Goal: Information Seeking & Learning: Check status

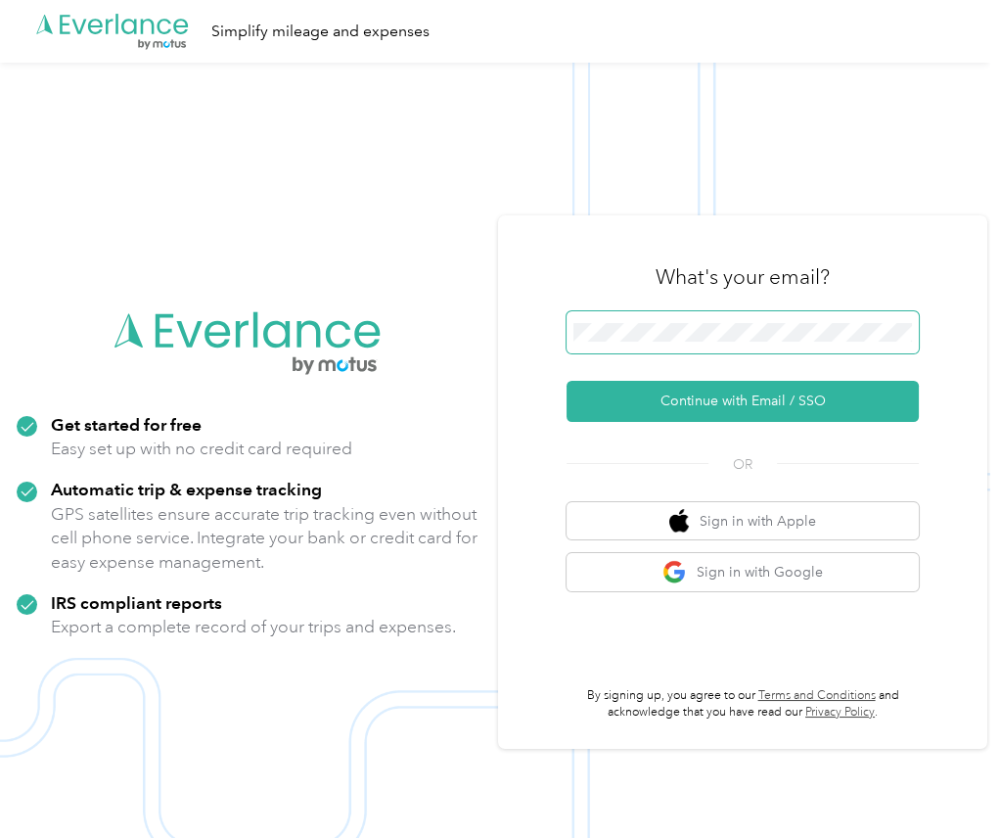
click at [567, 381] on button "Continue with Email / SSO" at bounding box center [743, 401] width 352 height 41
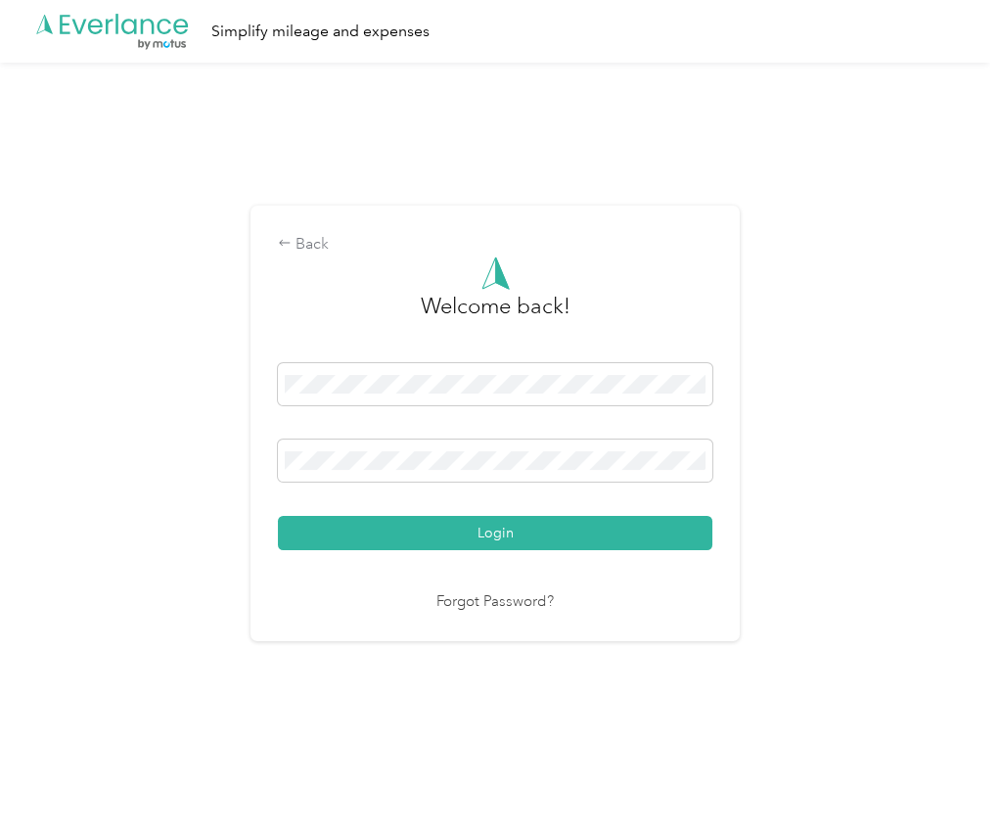
click at [278, 516] on button "Login" at bounding box center [495, 533] width 434 height 34
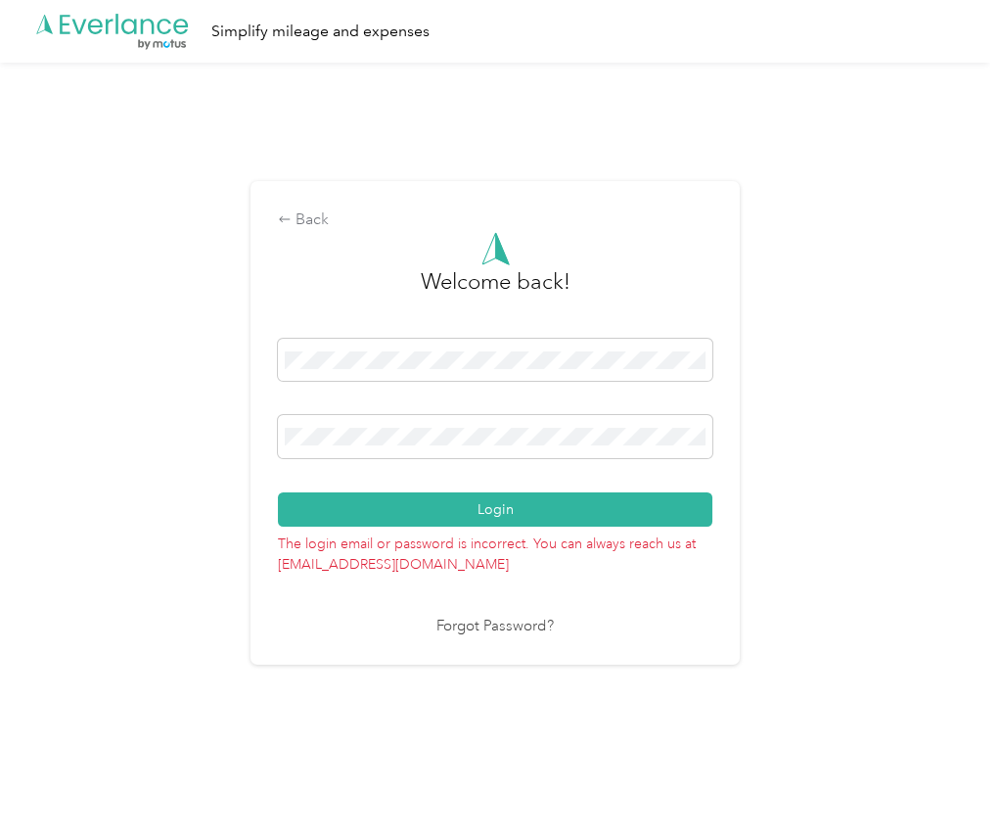
click at [278, 492] on button "Login" at bounding box center [495, 509] width 434 height 34
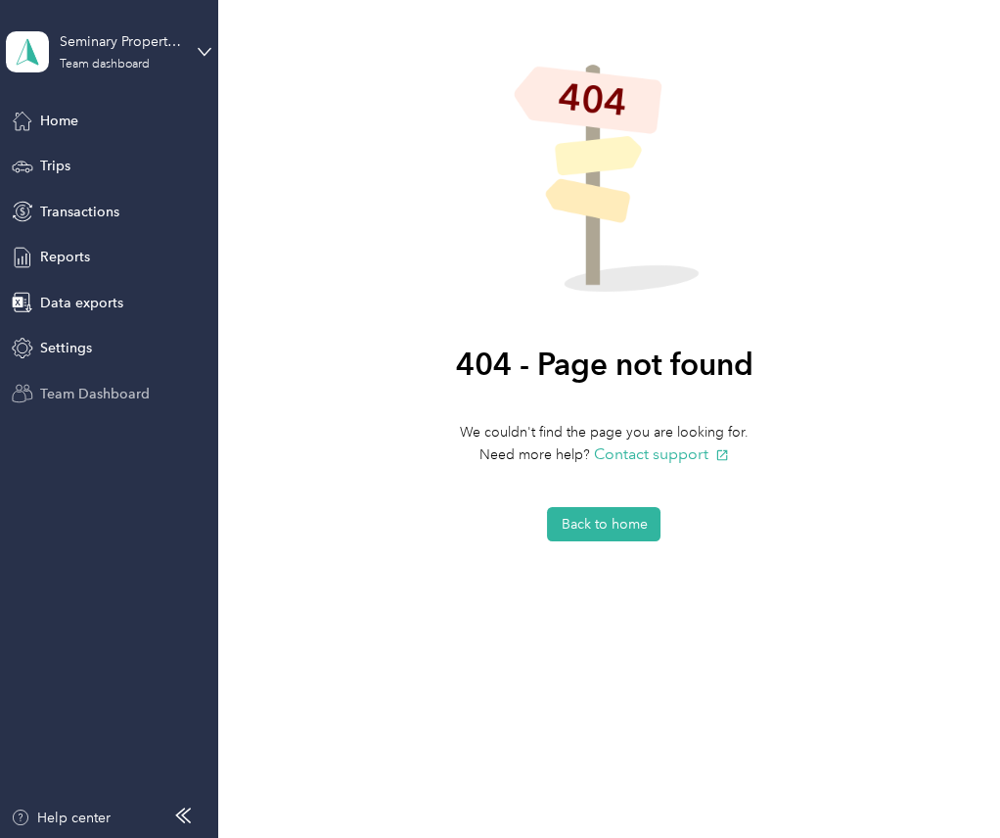
click at [96, 394] on span "Team Dashboard" at bounding box center [95, 394] width 110 height 21
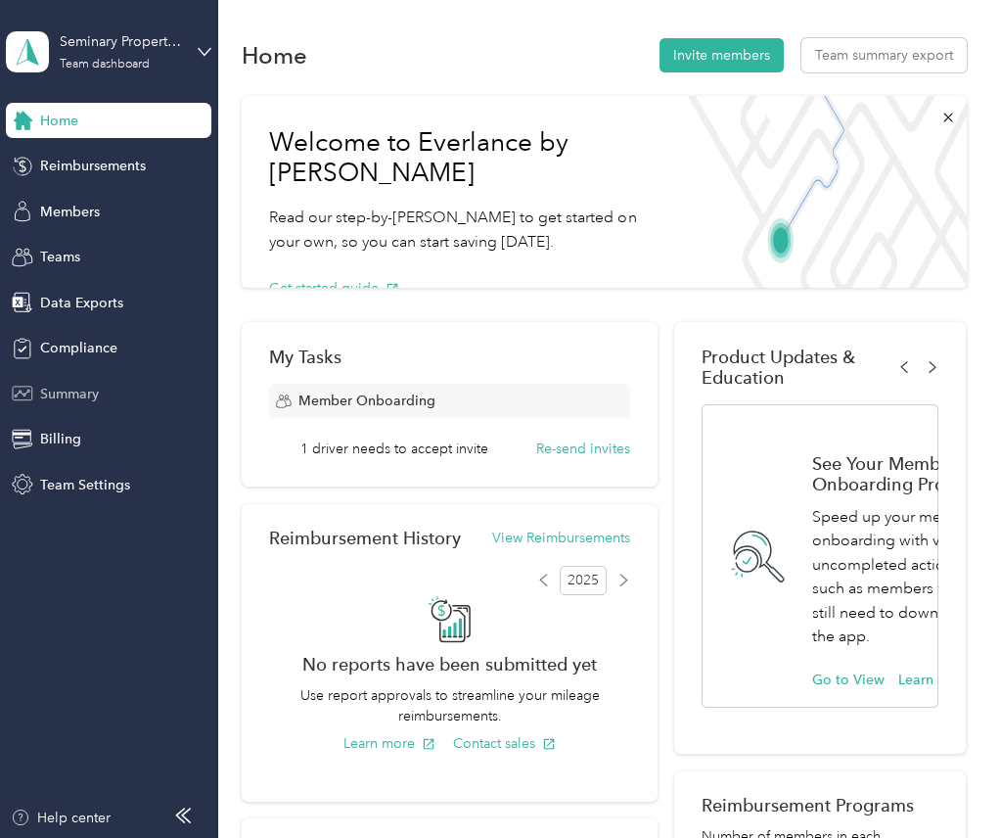
click at [73, 390] on span "Summary" at bounding box center [69, 394] width 59 height 21
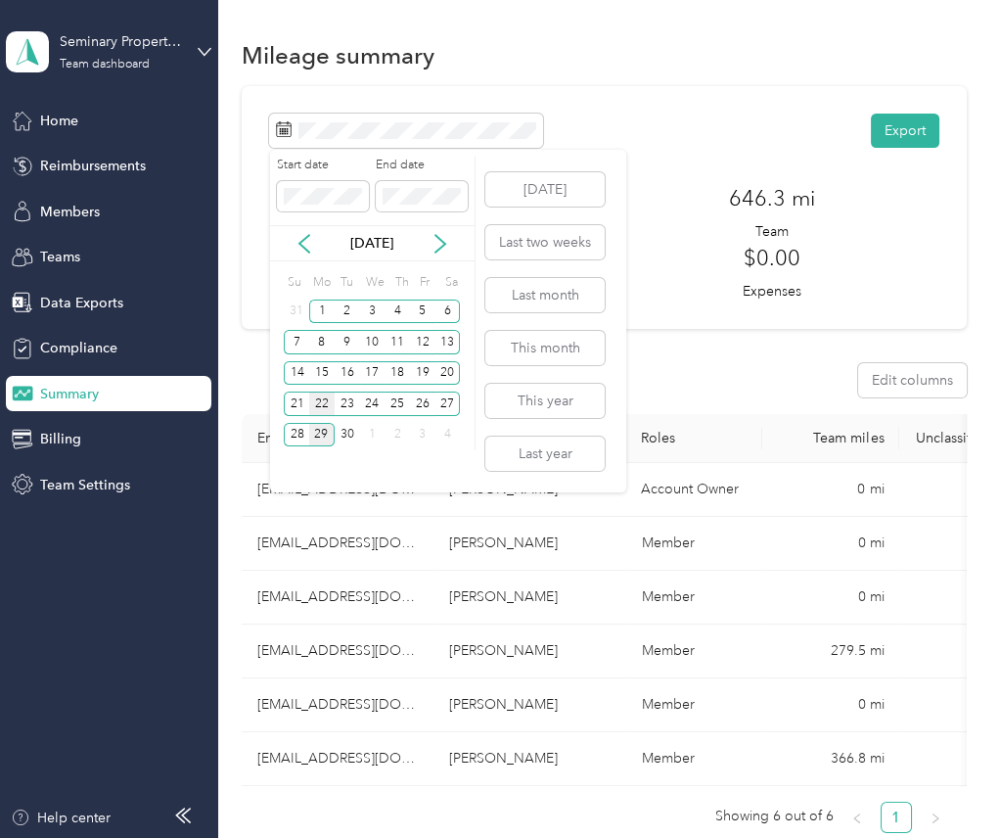
click at [324, 401] on div "22" at bounding box center [321, 403] width 25 height 24
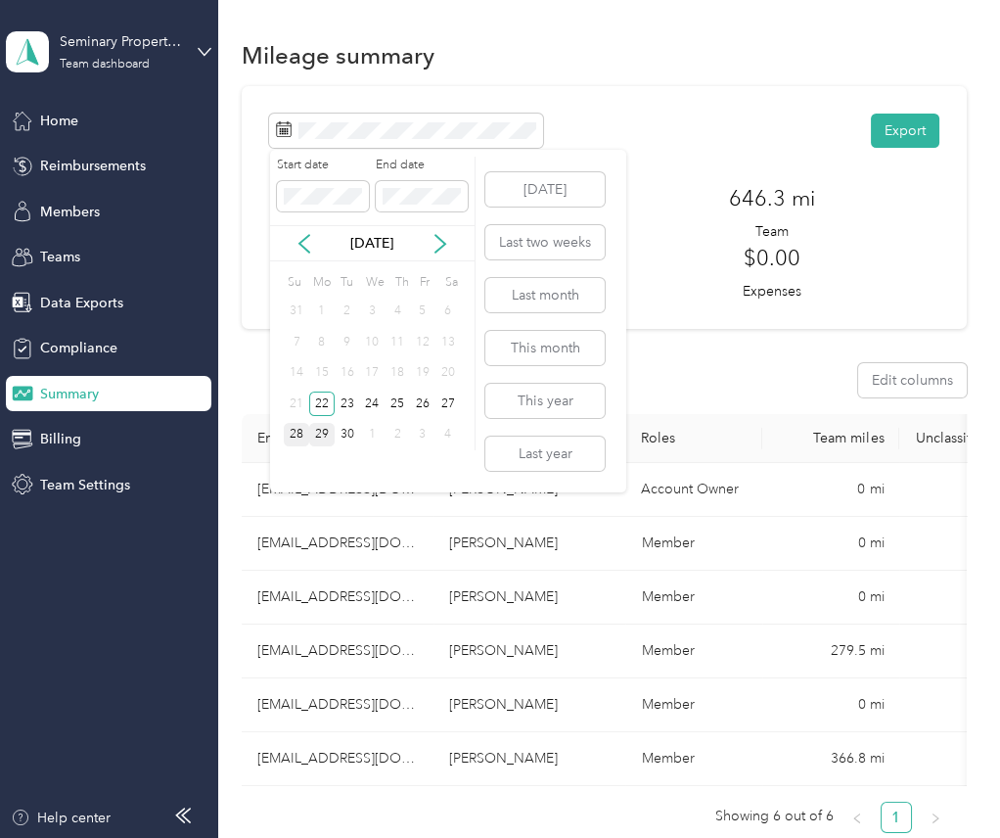
click at [307, 430] on div "28" at bounding box center [296, 435] width 25 height 24
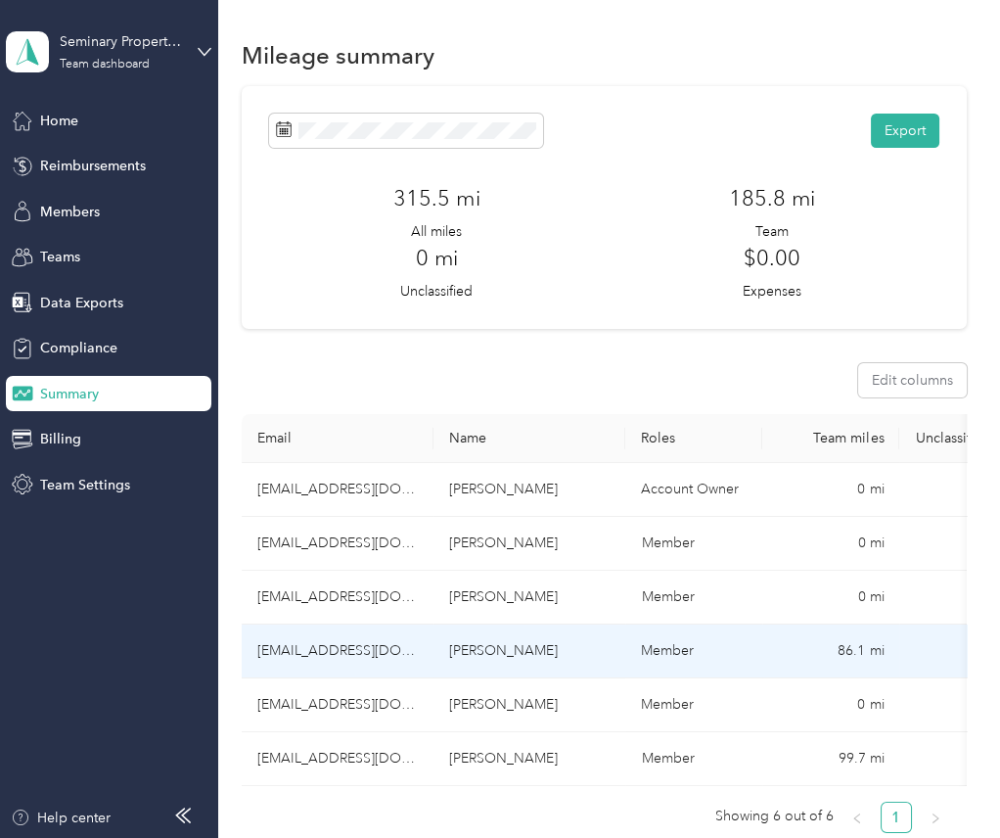
click at [316, 641] on td "[EMAIL_ADDRESS][DOMAIN_NAME]" at bounding box center [338, 651] width 192 height 54
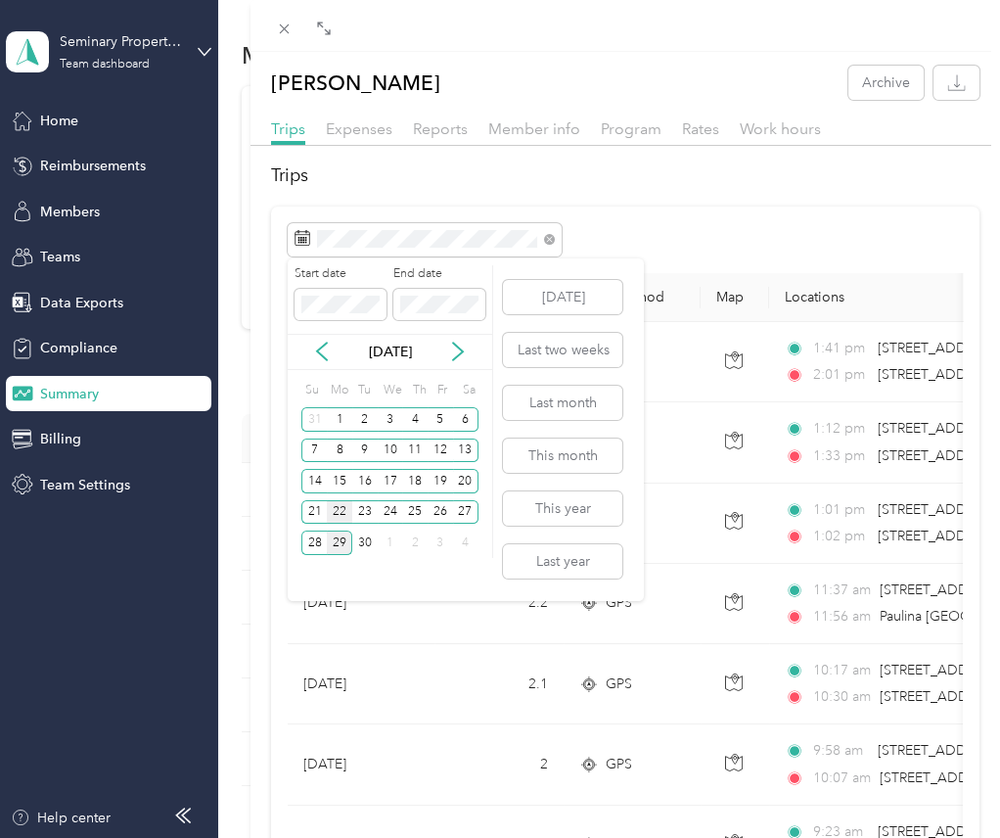
click at [336, 511] on div "22" at bounding box center [339, 512] width 25 height 24
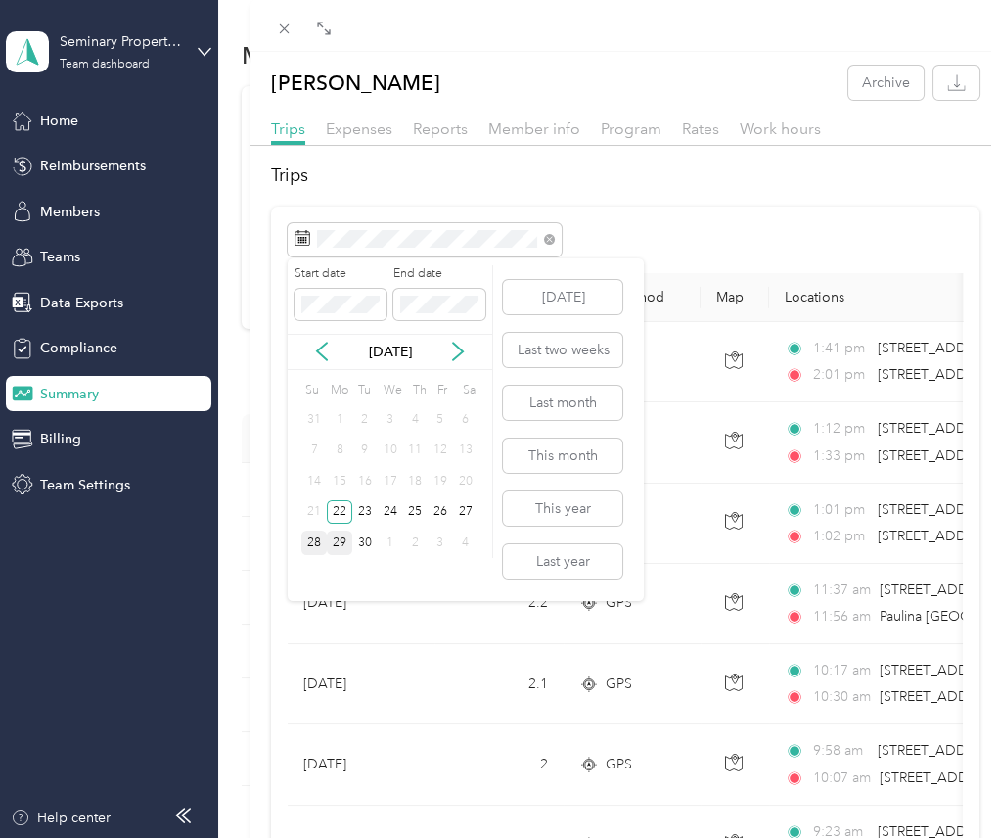
click at [317, 537] on div "28" at bounding box center [313, 542] width 25 height 24
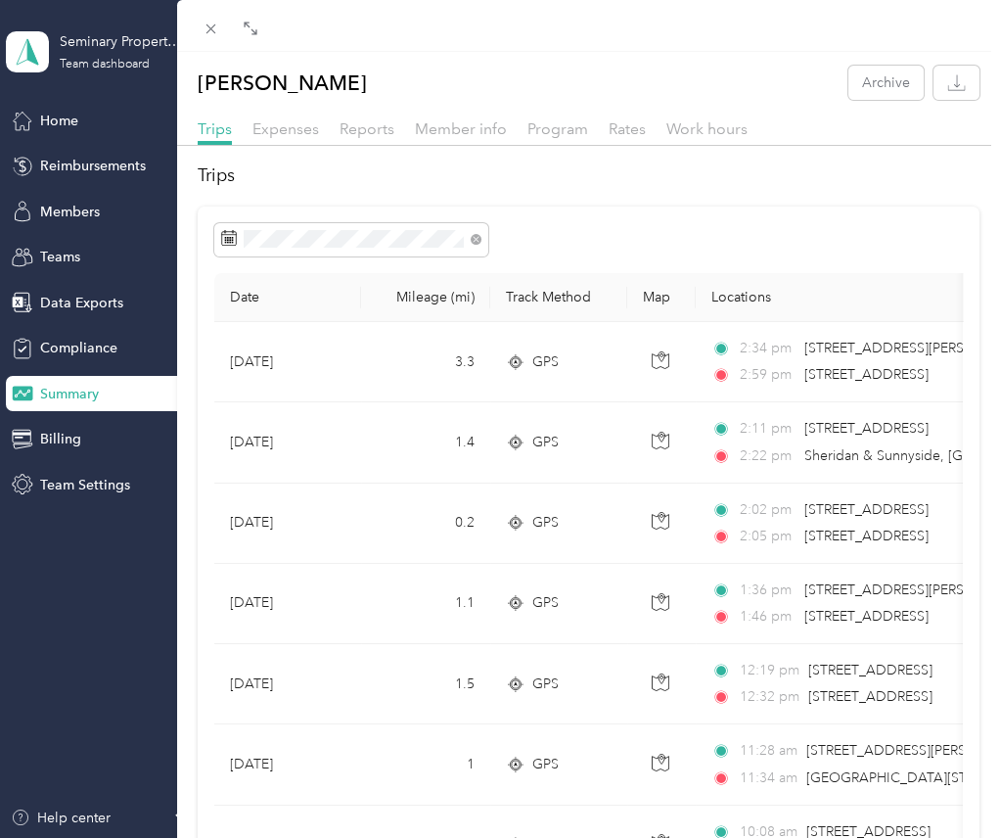
drag, startPoint x: 245, startPoint y: 536, endPoint x: 174, endPoint y: 527, distance: 71.0
click at [179, 527] on div at bounding box center [186, 419] width 14 height 838
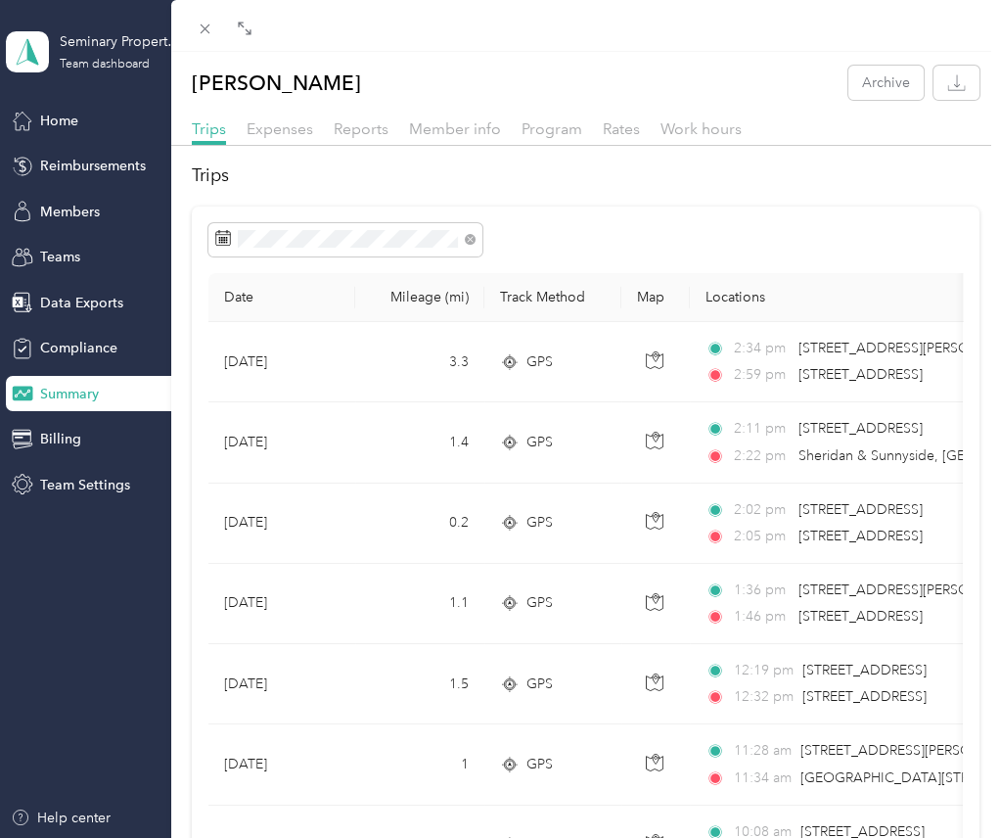
click at [712, 225] on div at bounding box center [585, 239] width 754 height 33
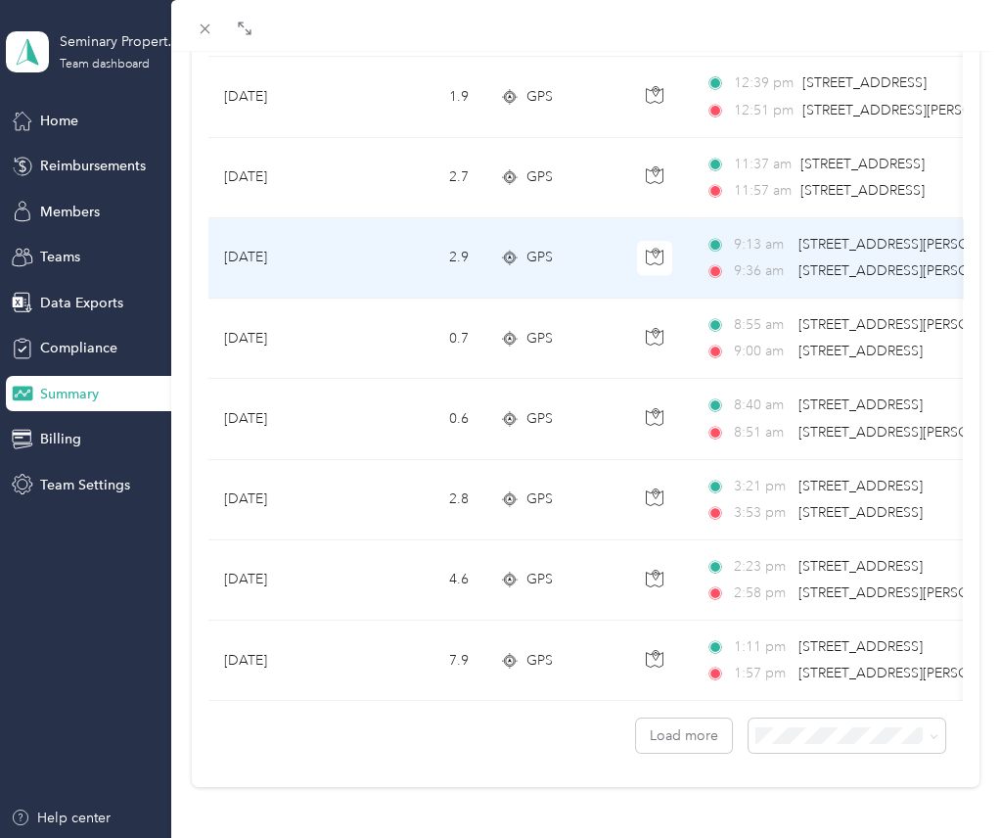
scroll to position [1642, 0]
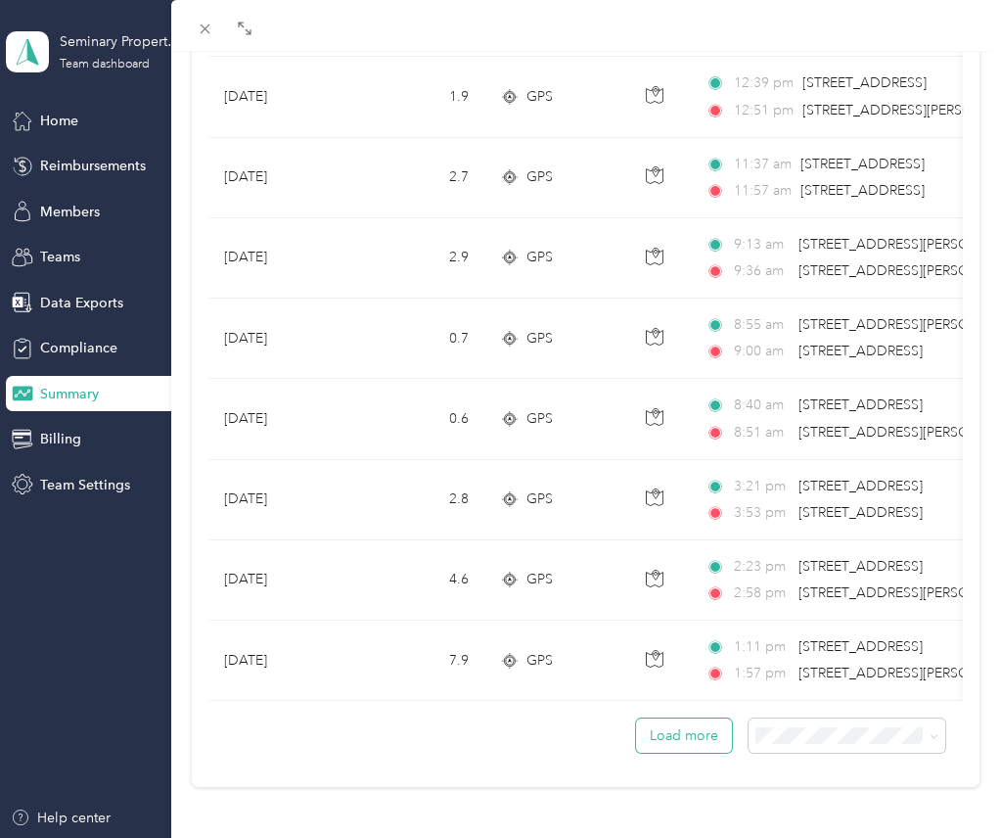
click at [678, 727] on button "Load more" at bounding box center [684, 735] width 96 height 34
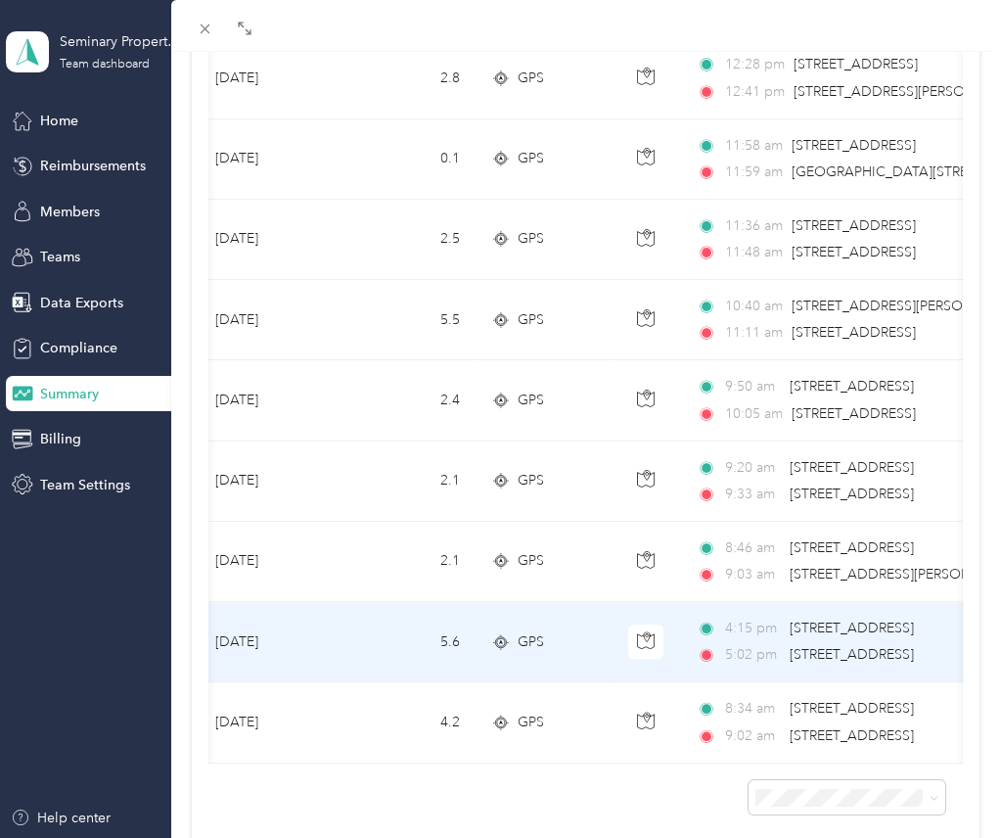
scroll to position [2378, 0]
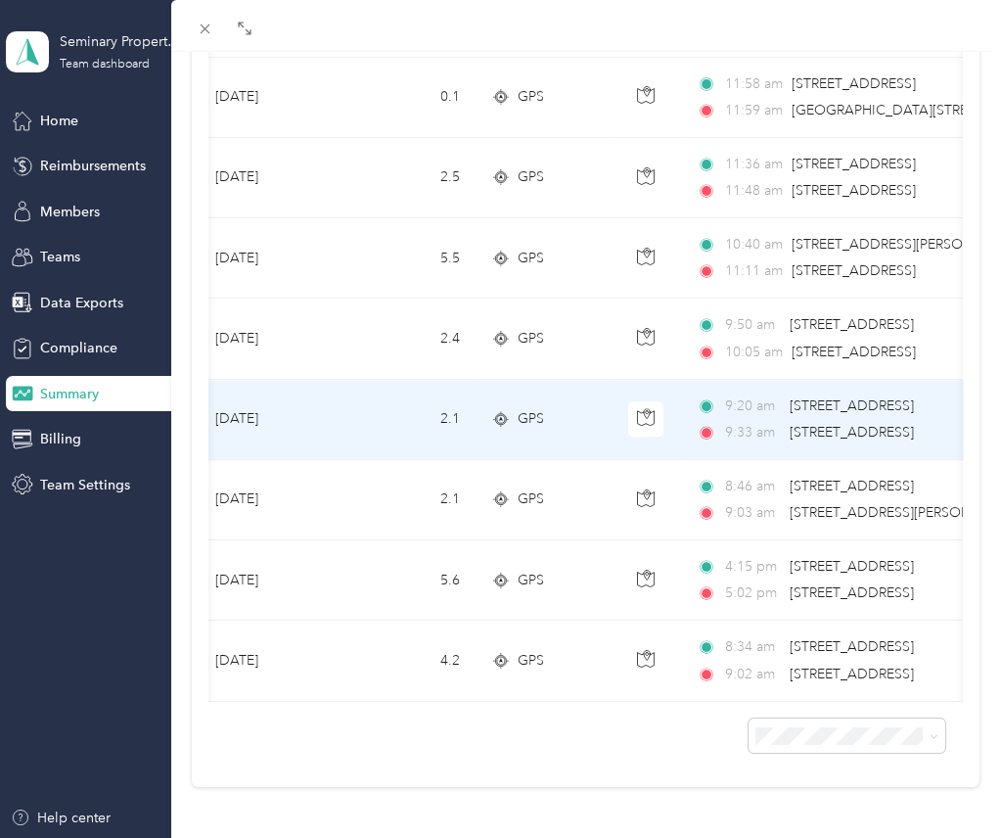
click at [437, 405] on td "2.1" at bounding box center [410, 420] width 129 height 80
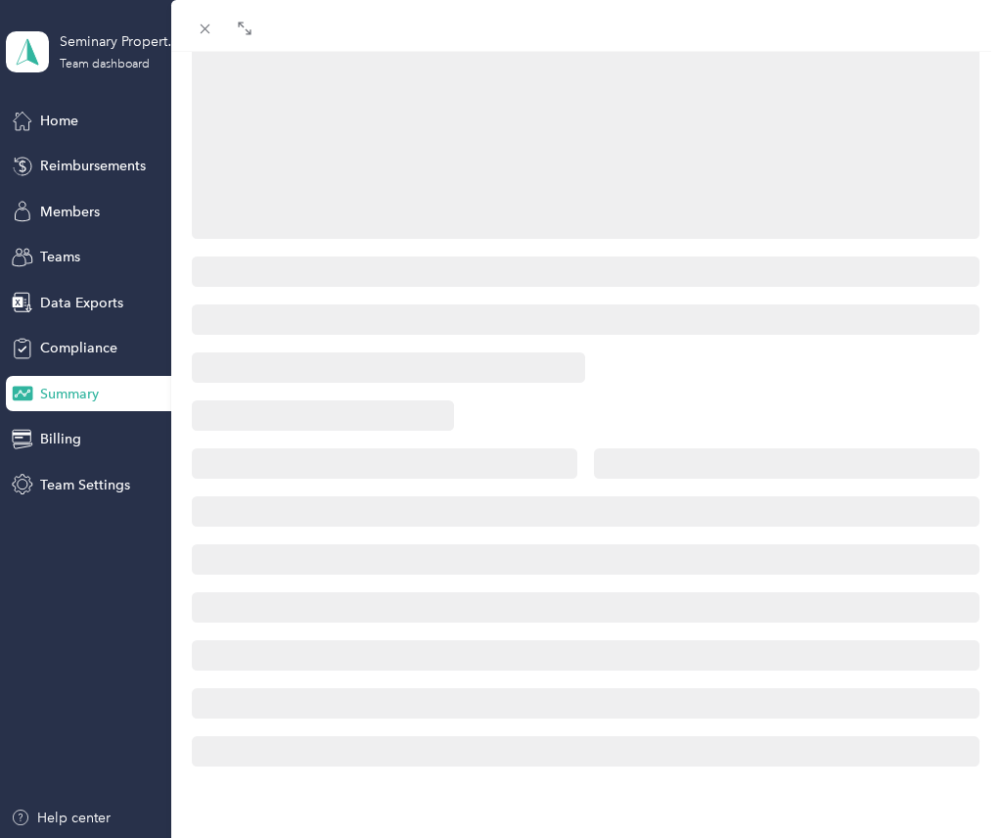
click at [437, 405] on div at bounding box center [323, 415] width 262 height 31
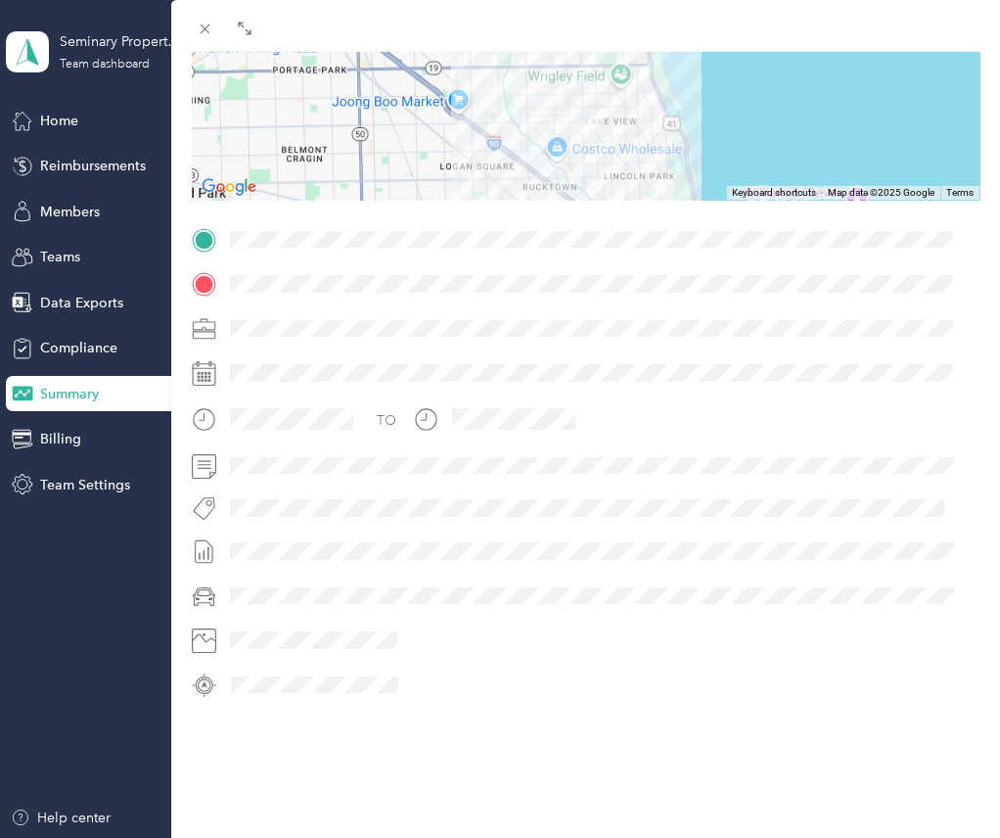
click at [220, 39] on div at bounding box center [586, 26] width 830 height 52
click at [195, 27] on span at bounding box center [205, 28] width 27 height 27
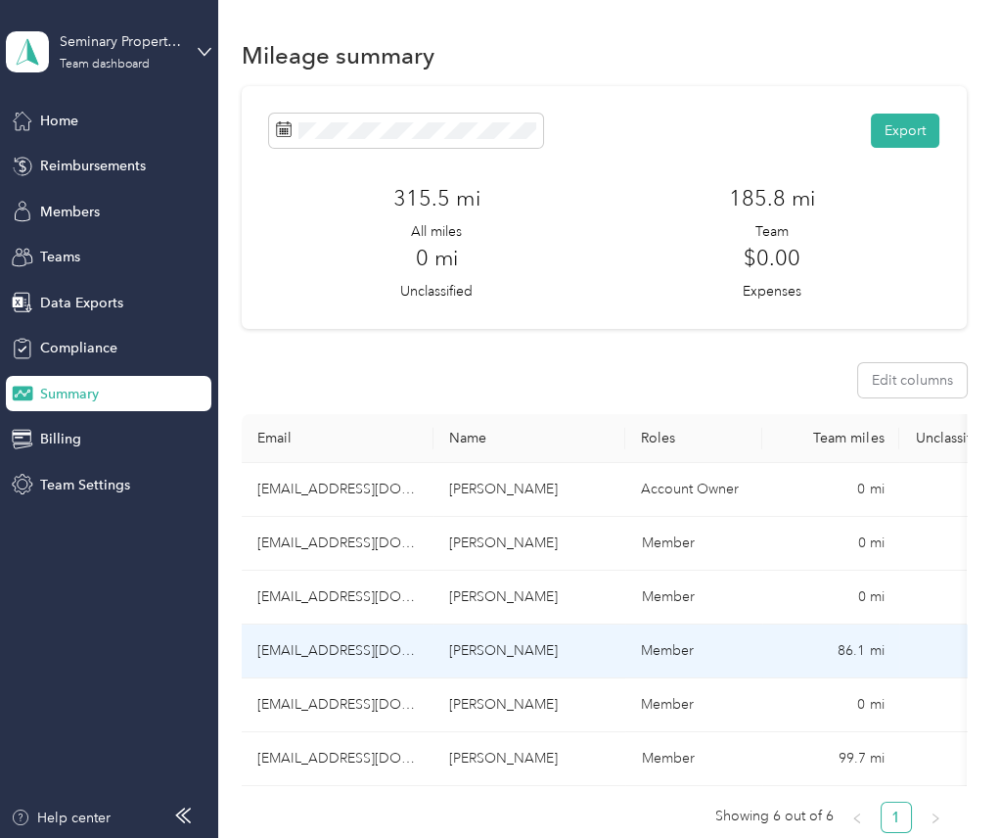
click at [314, 648] on td "[EMAIL_ADDRESS][DOMAIN_NAME]" at bounding box center [338, 651] width 192 height 54
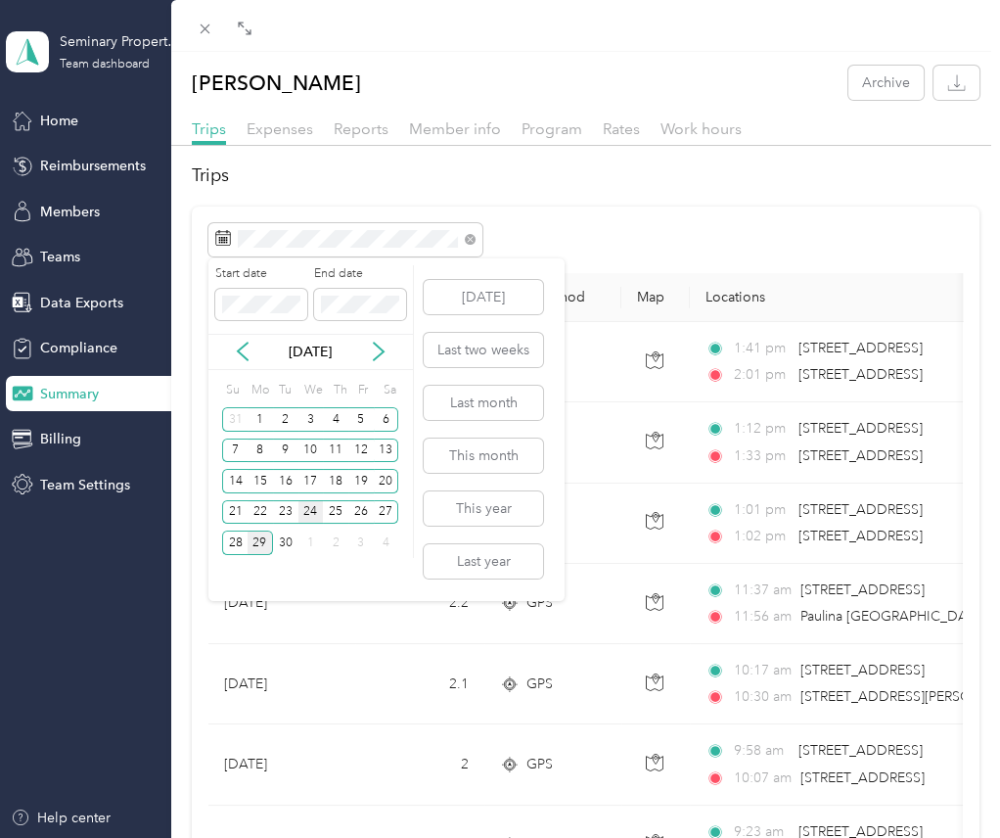
click at [310, 508] on div "24" at bounding box center [310, 512] width 25 height 24
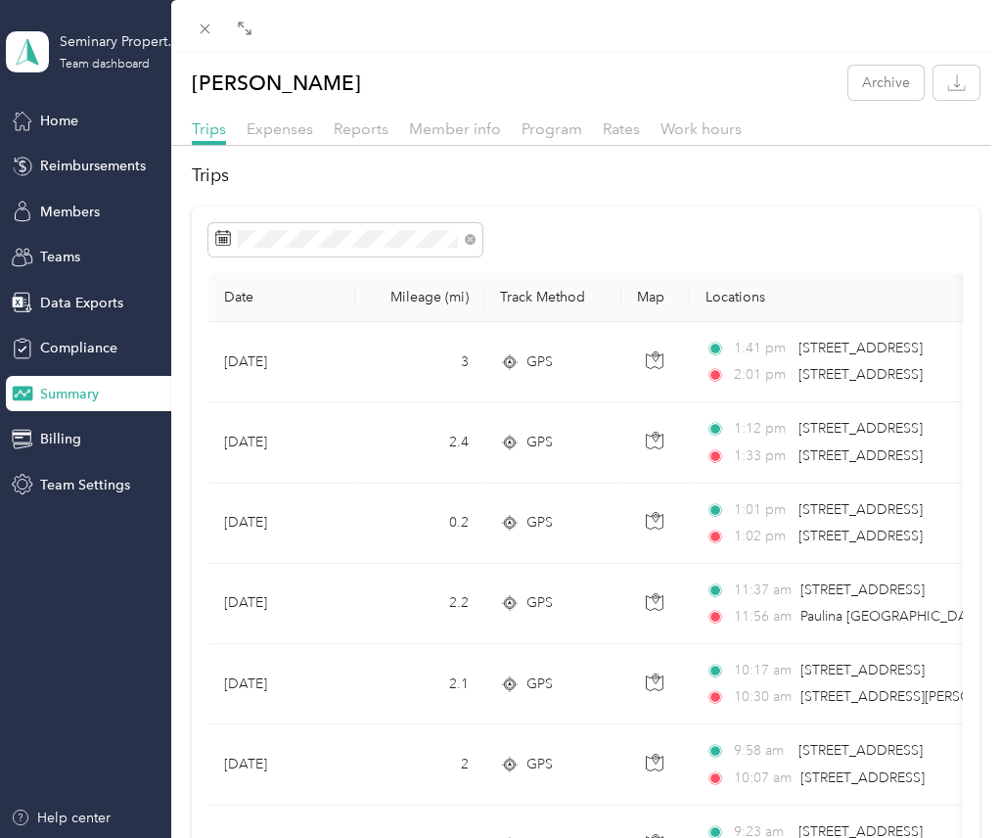
click at [825, 240] on div at bounding box center [585, 239] width 754 height 33
click at [468, 240] on icon at bounding box center [470, 239] width 11 height 11
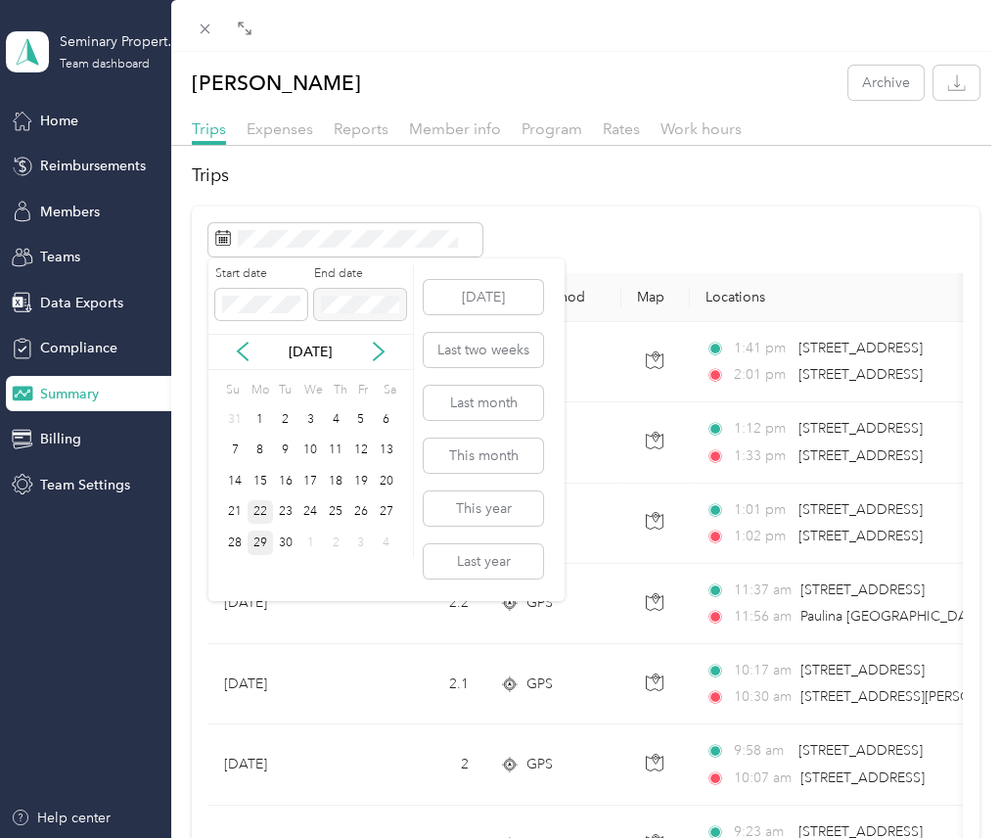
click at [265, 514] on div "22" at bounding box center [260, 512] width 25 height 24
click at [329, 510] on div "25" at bounding box center [335, 512] width 25 height 24
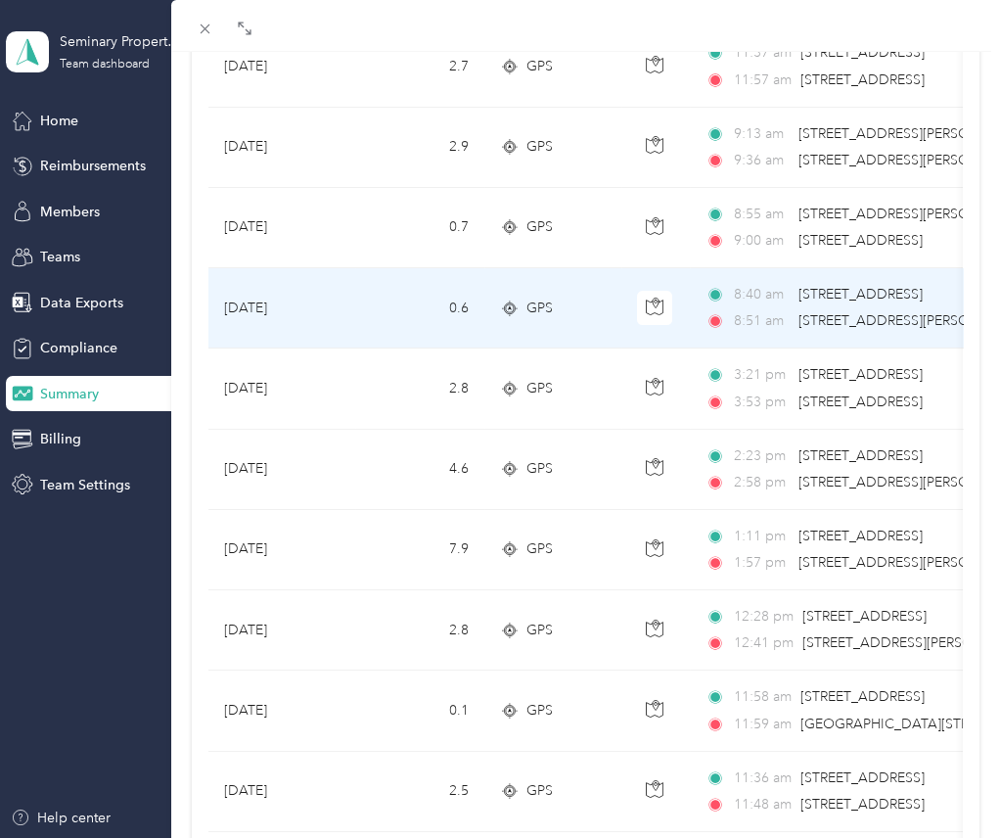
scroll to position [0, 17]
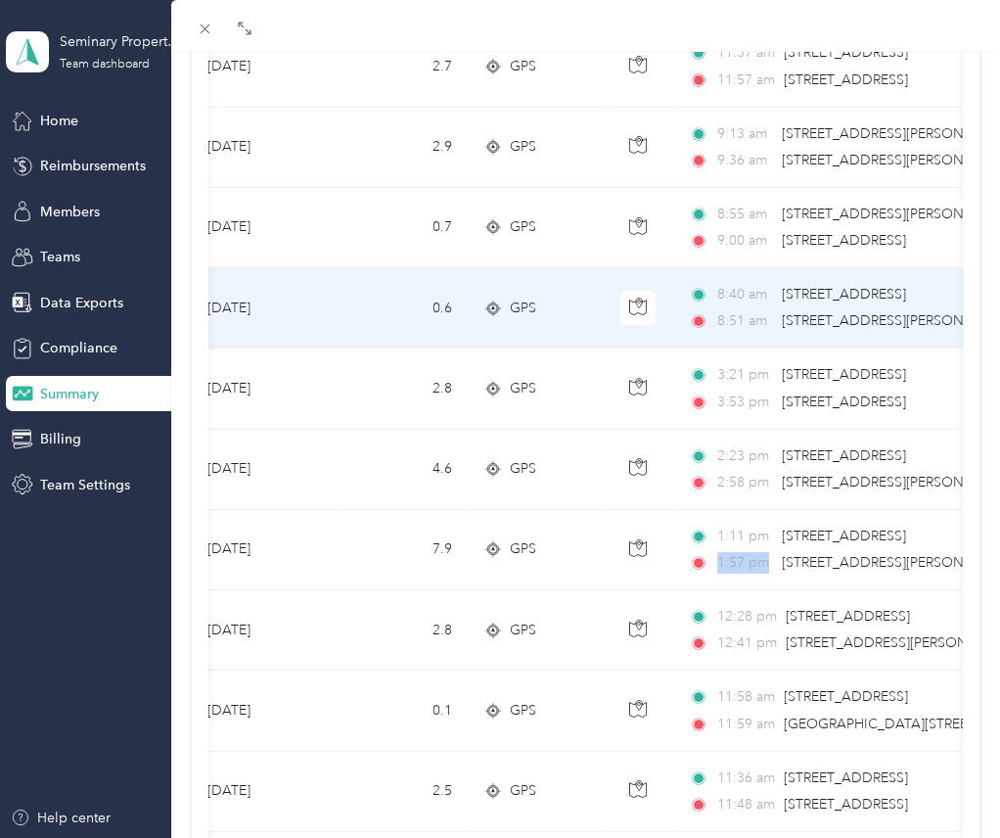
drag, startPoint x: 381, startPoint y: 666, endPoint x: 775, endPoint y: 547, distance: 412.0
click at [782, 305] on span "[STREET_ADDRESS]" at bounding box center [844, 295] width 124 height 22
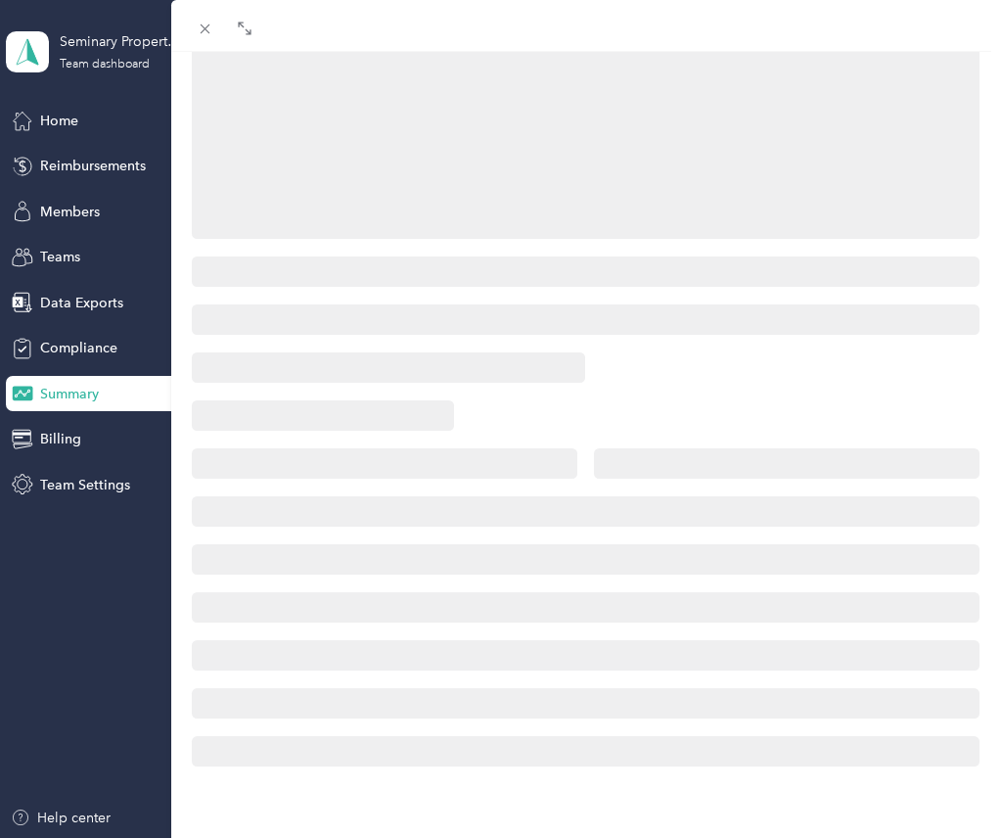
scroll to position [275, 0]
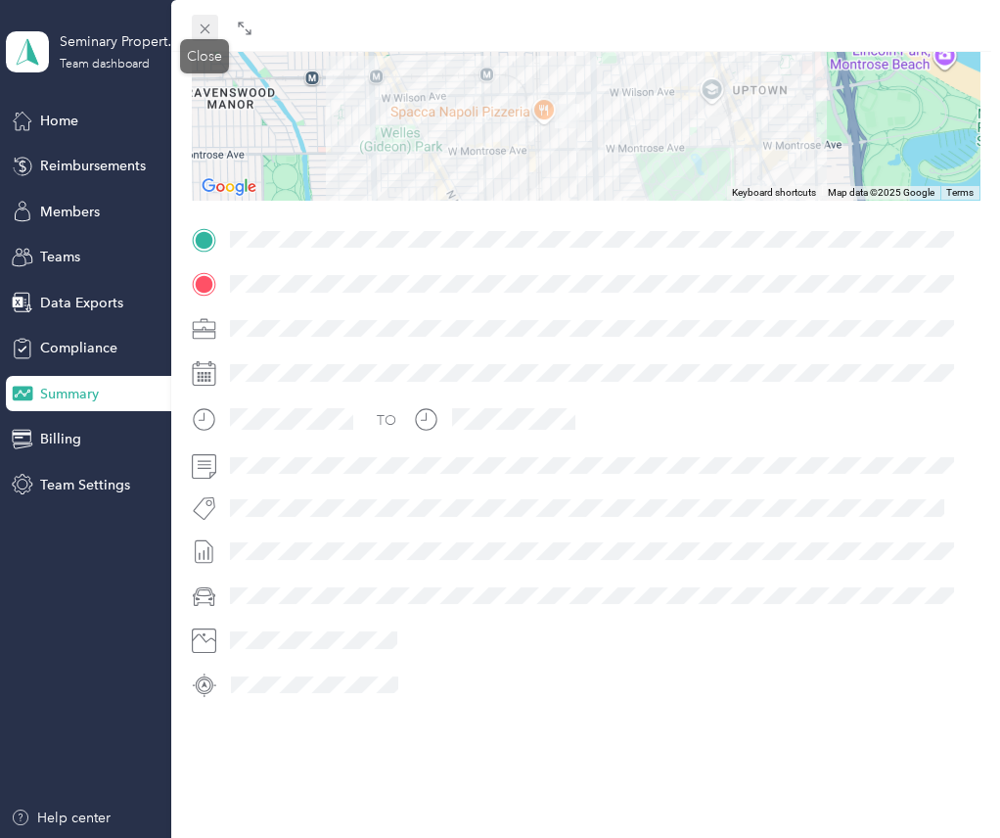
click at [211, 28] on icon at bounding box center [205, 29] width 17 height 17
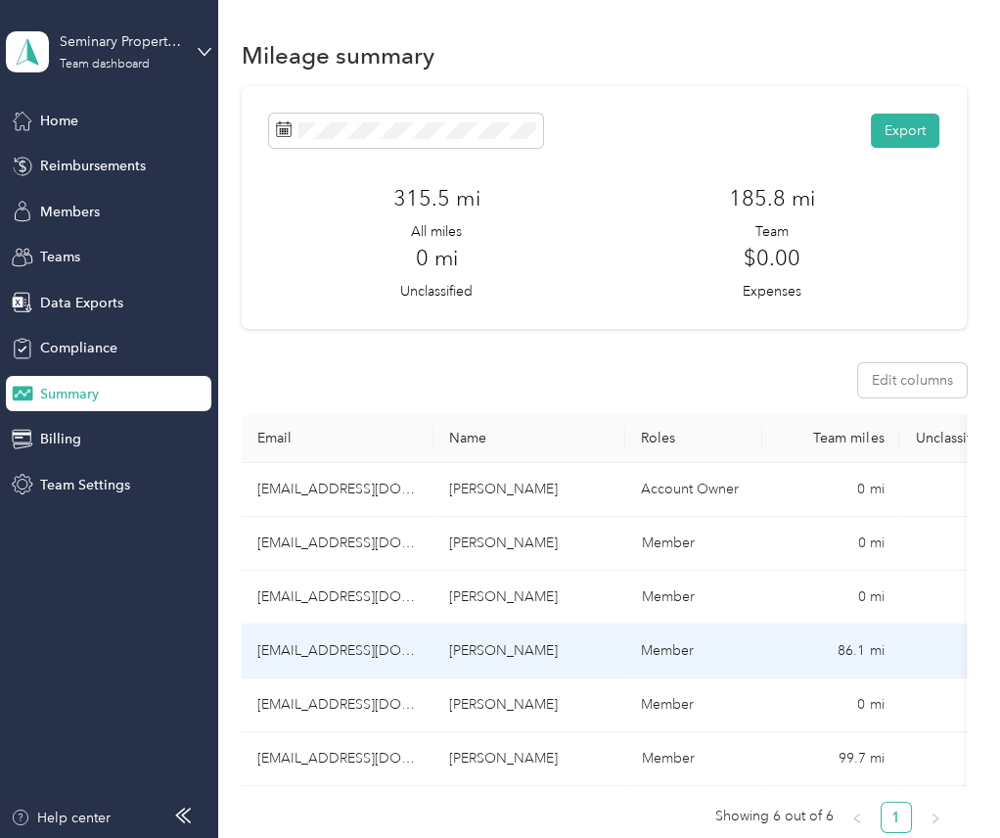
click at [326, 658] on td "[EMAIL_ADDRESS][DOMAIN_NAME]" at bounding box center [338, 651] width 192 height 54
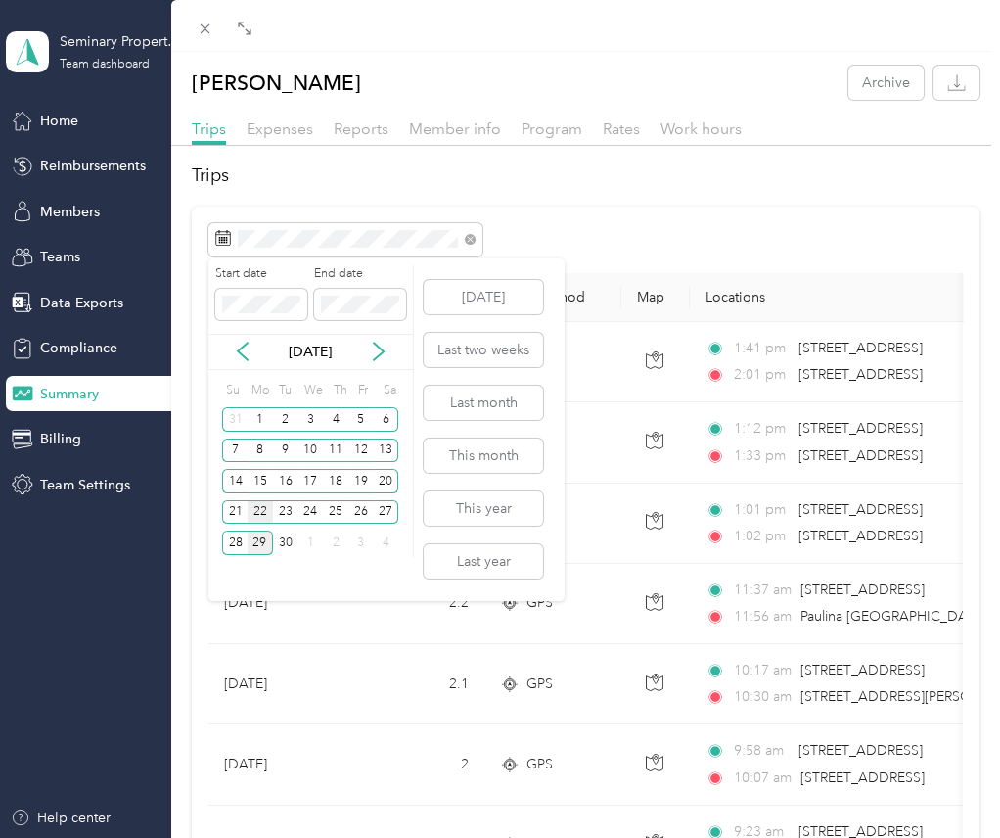
click at [257, 504] on div "22" at bounding box center [260, 512] width 25 height 24
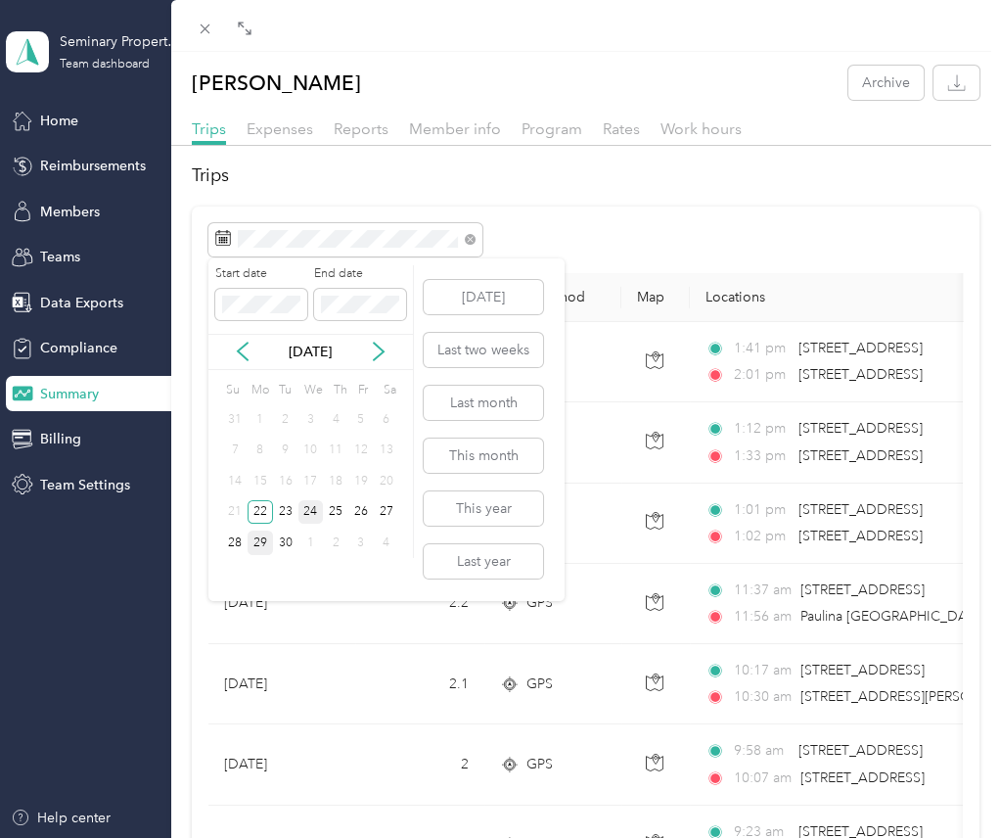
click at [309, 504] on div "24" at bounding box center [310, 512] width 25 height 24
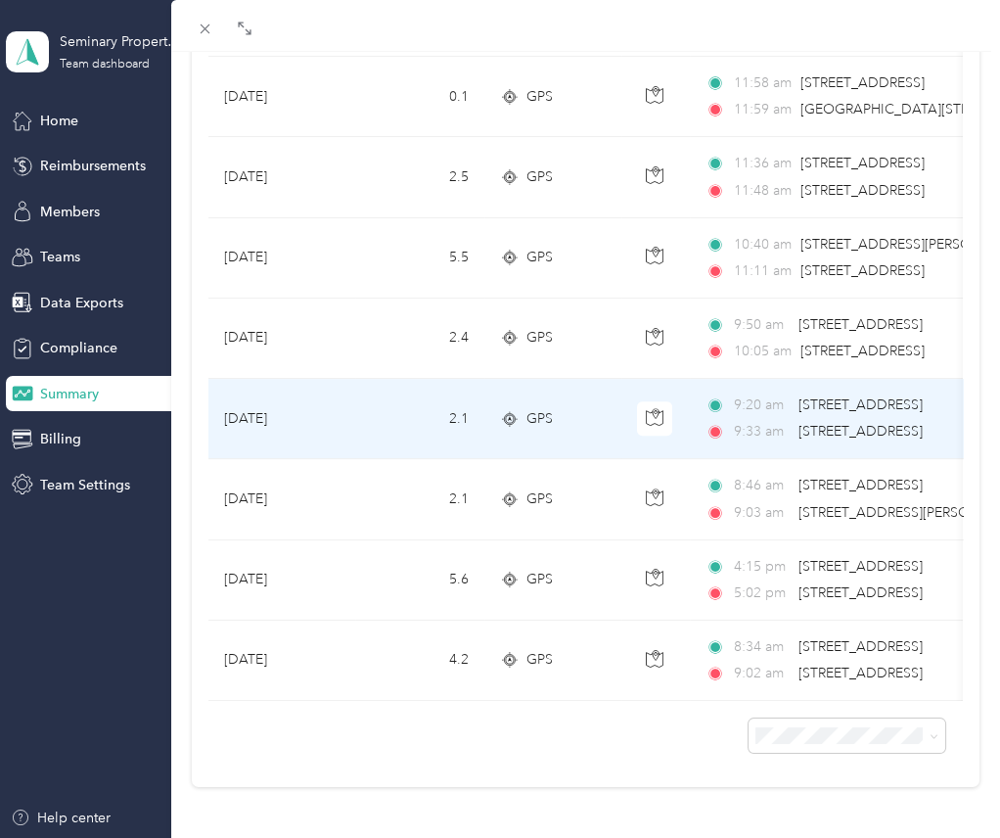
scroll to position [1247, 0]
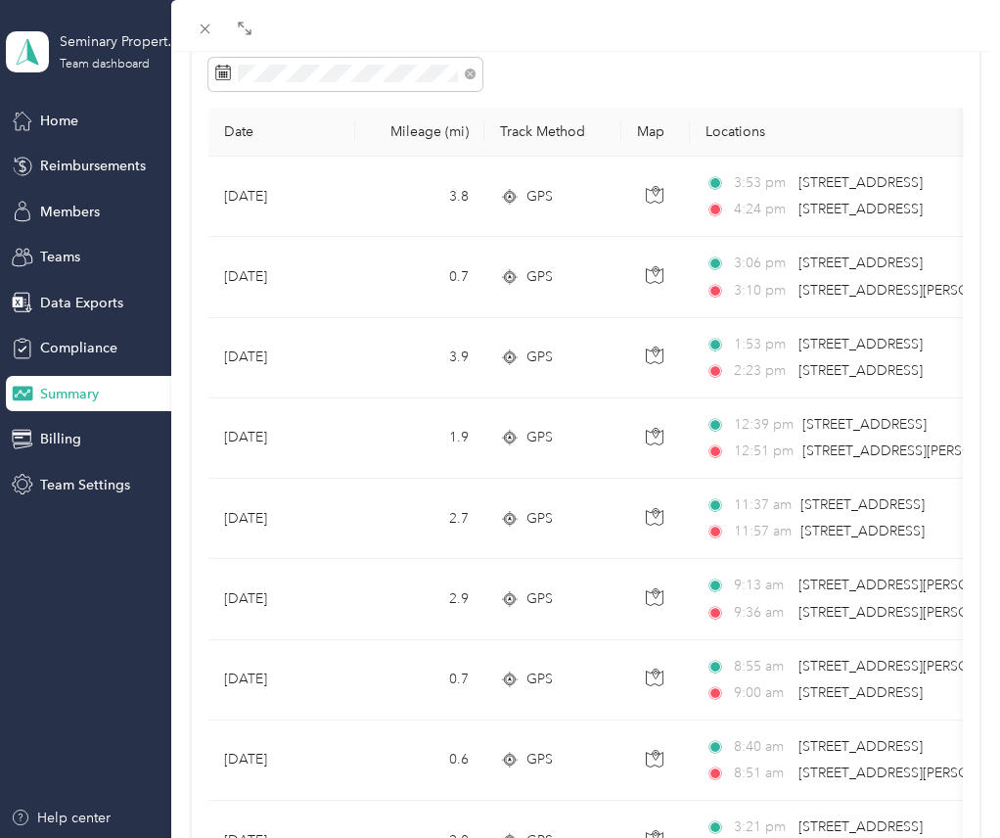
scroll to position [0, 0]
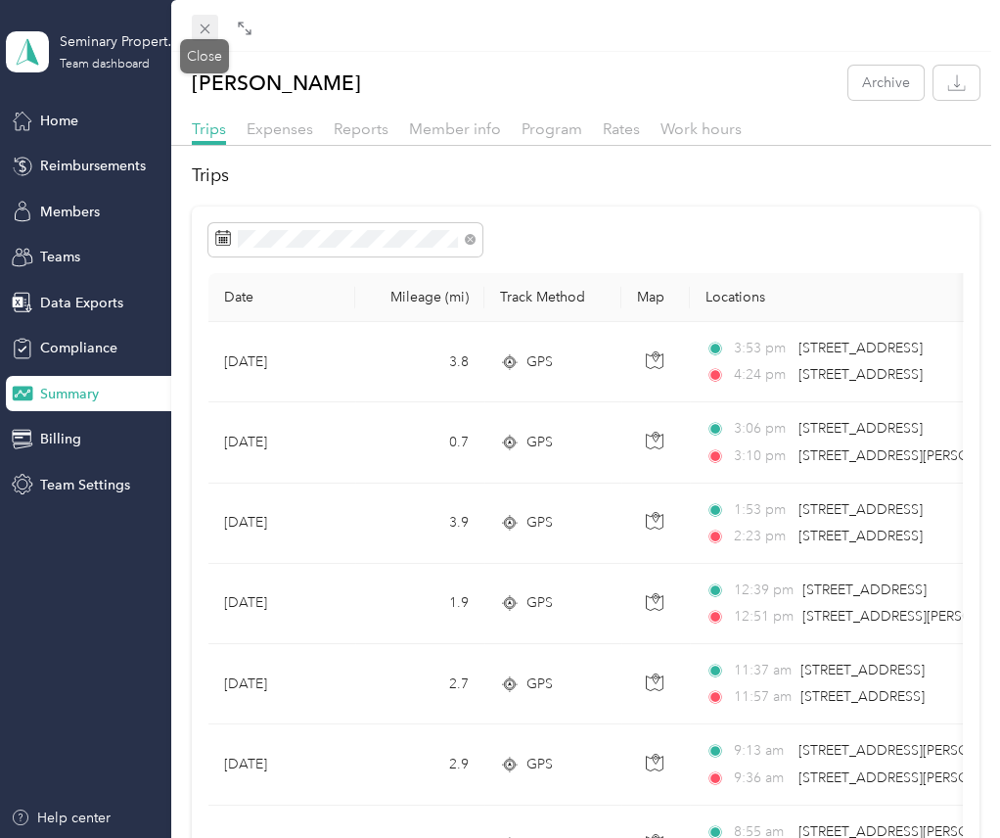
click at [208, 29] on icon at bounding box center [205, 29] width 17 height 17
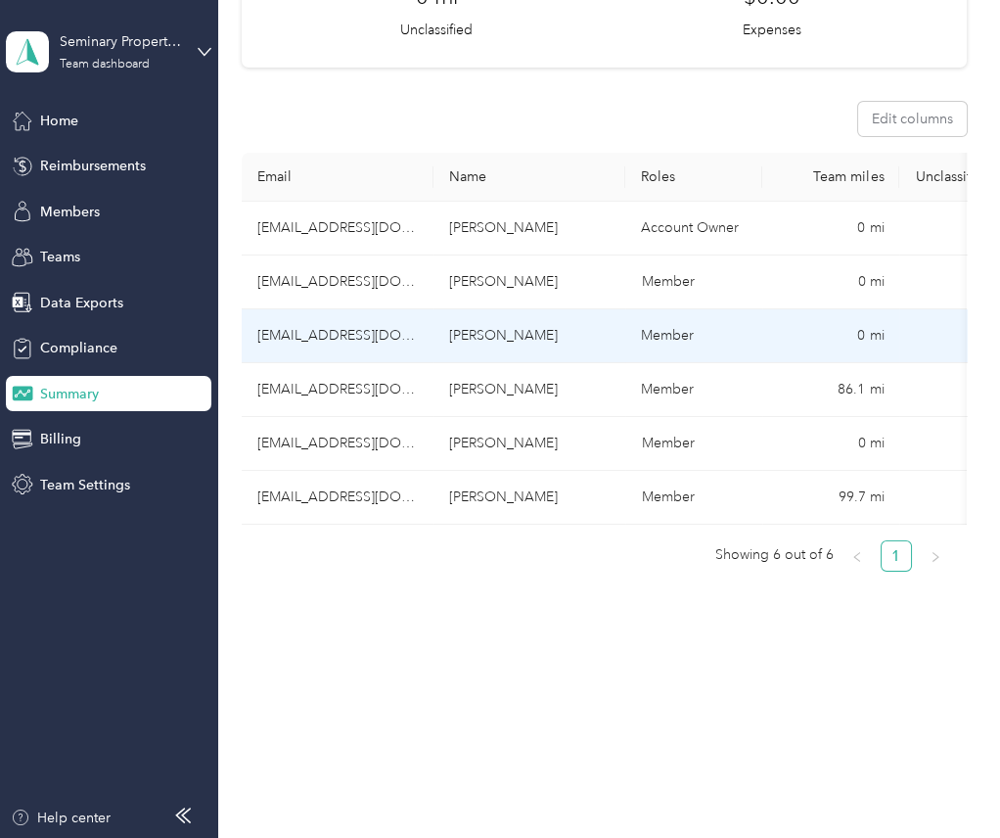
scroll to position [269, 0]
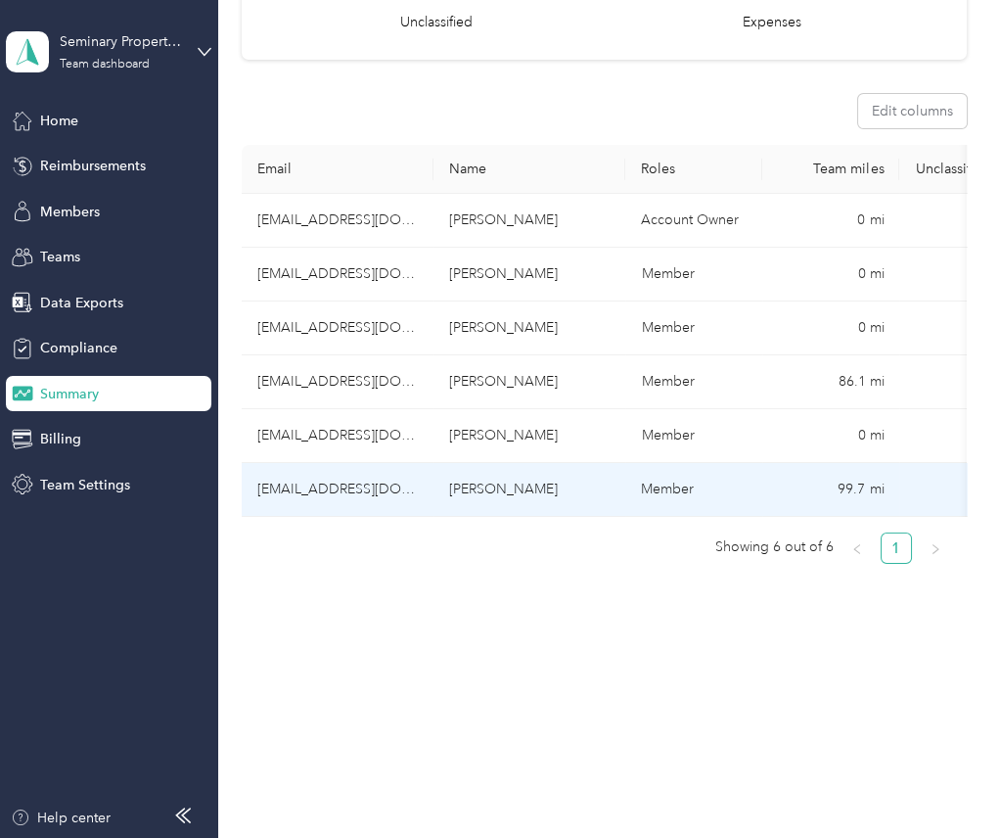
click at [361, 488] on td "[EMAIL_ADDRESS][DOMAIN_NAME]" at bounding box center [338, 490] width 192 height 54
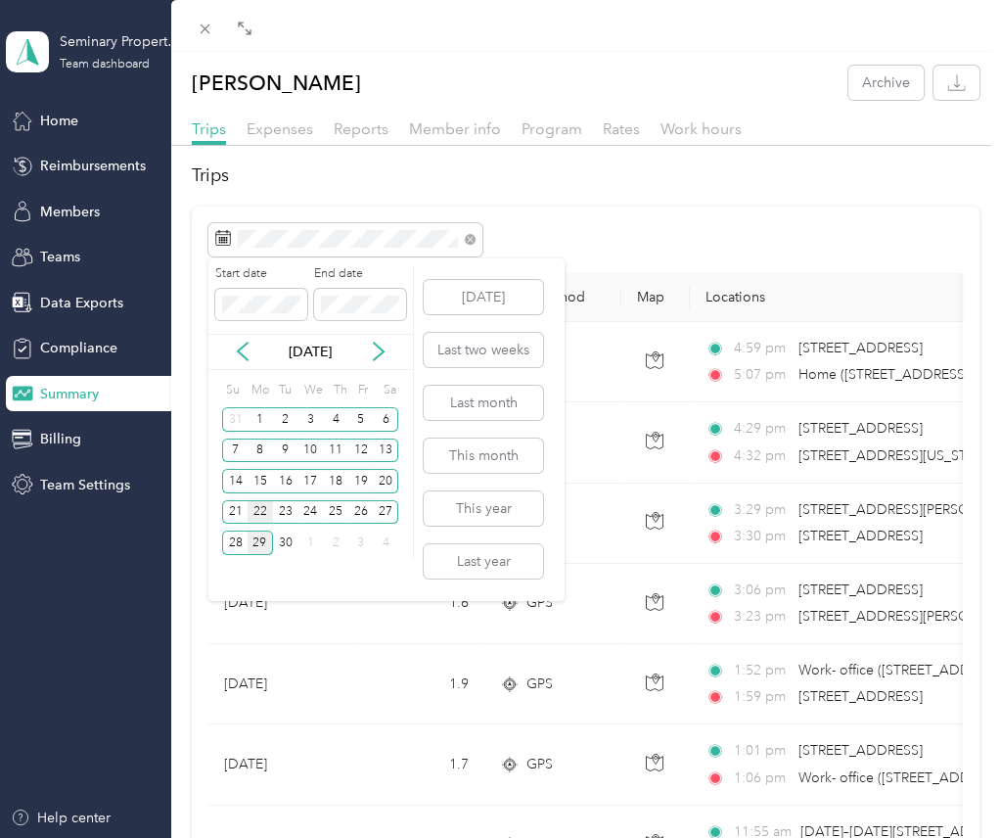
click at [265, 505] on div "22" at bounding box center [260, 512] width 25 height 24
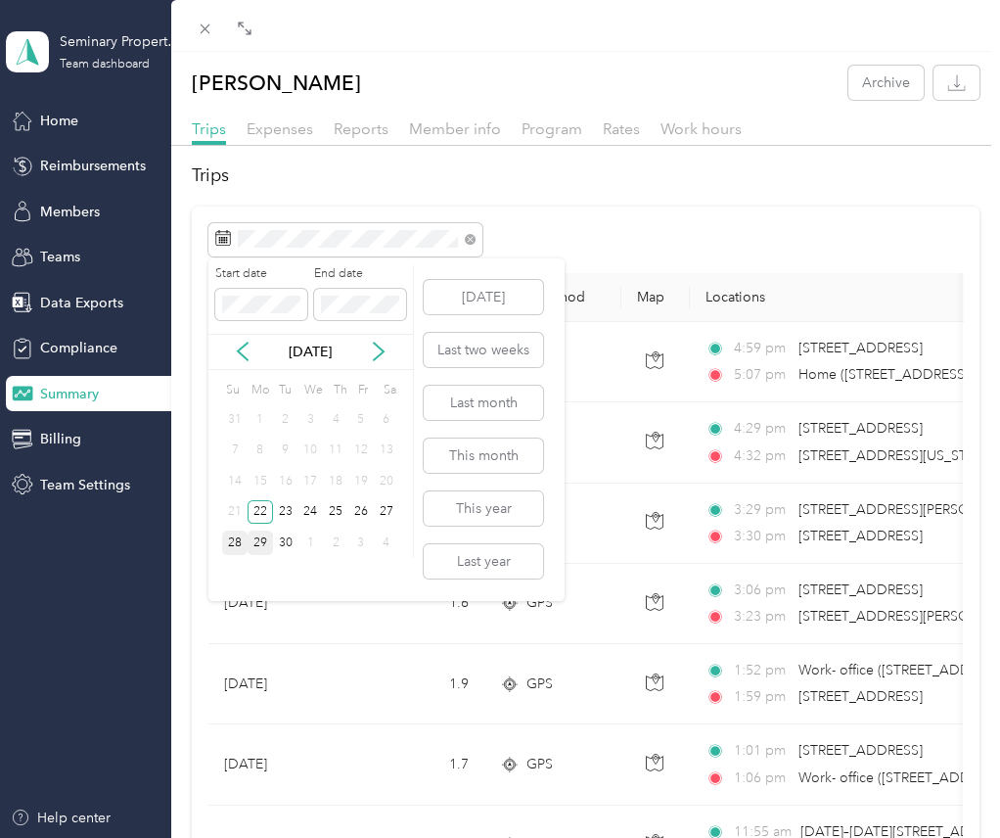
click at [236, 544] on div "28" at bounding box center [234, 542] width 25 height 24
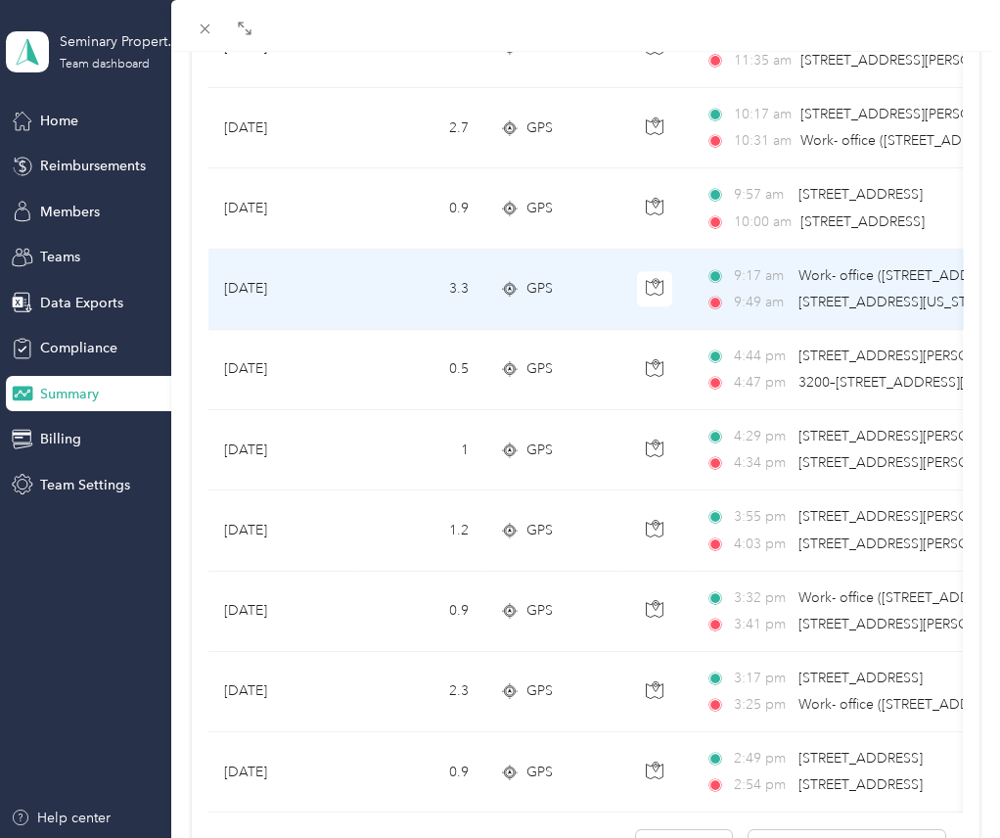
scroll to position [1602, 0]
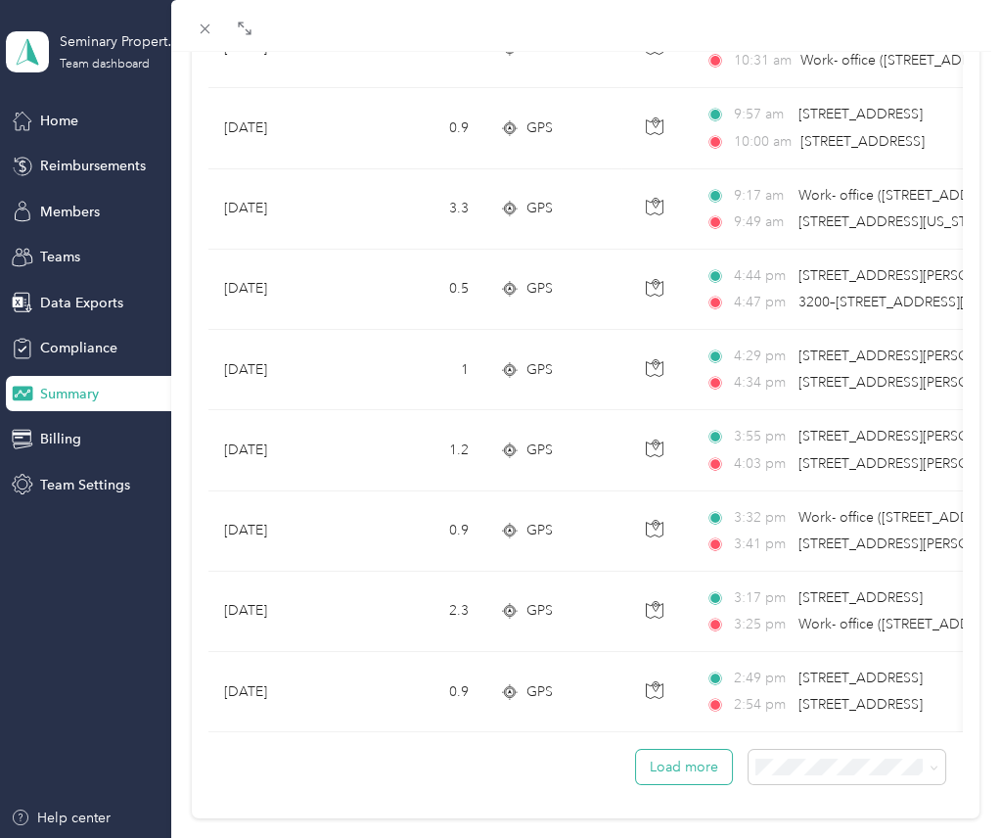
click at [685, 773] on button "Load more" at bounding box center [684, 767] width 96 height 34
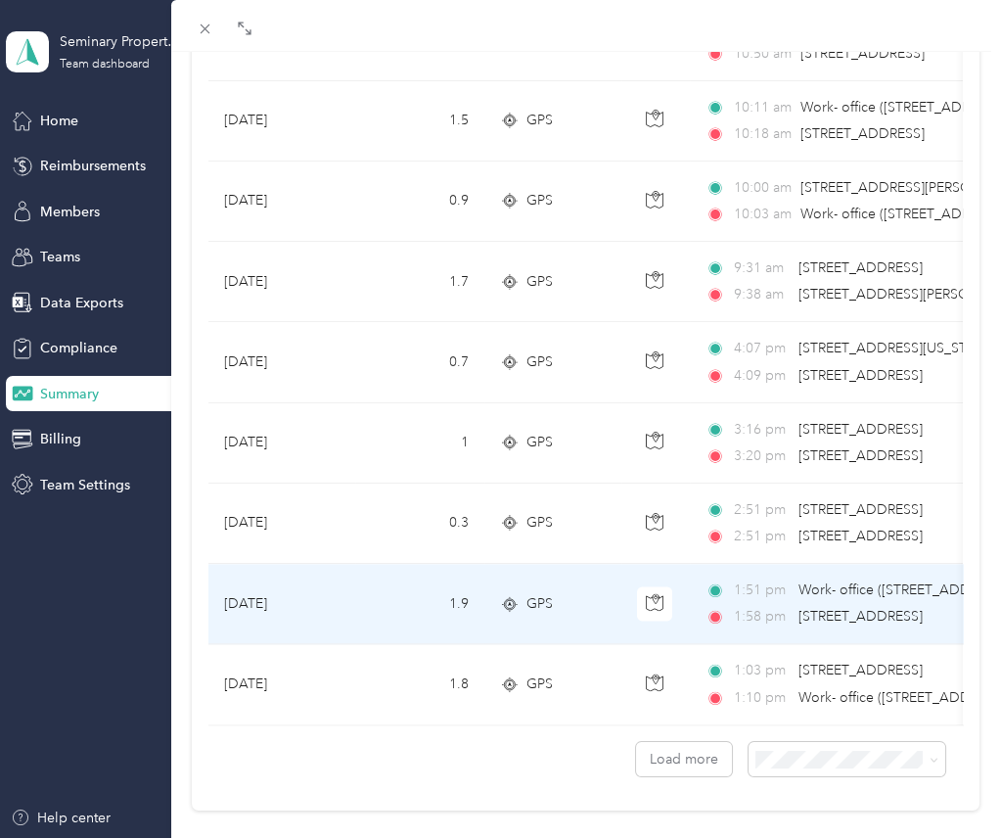
scroll to position [3659, 0]
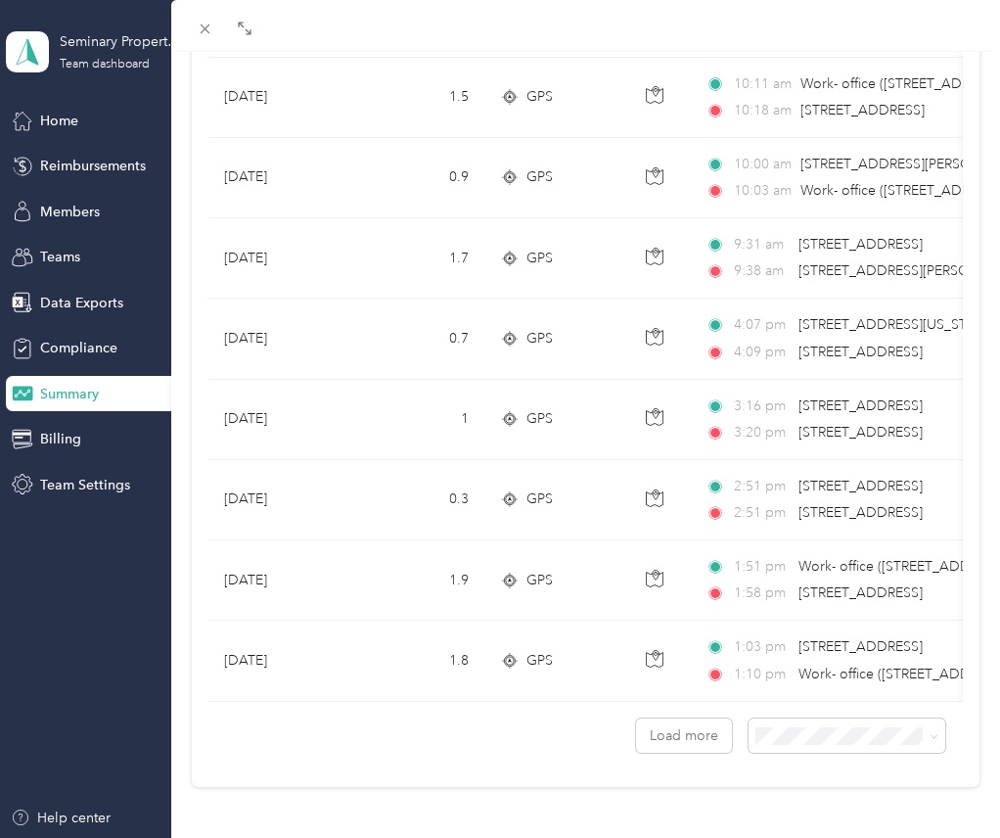
click at [668, 702] on div "Load more" at bounding box center [585, 728] width 754 height 52
click at [663, 722] on button "Load more" at bounding box center [684, 735] width 96 height 34
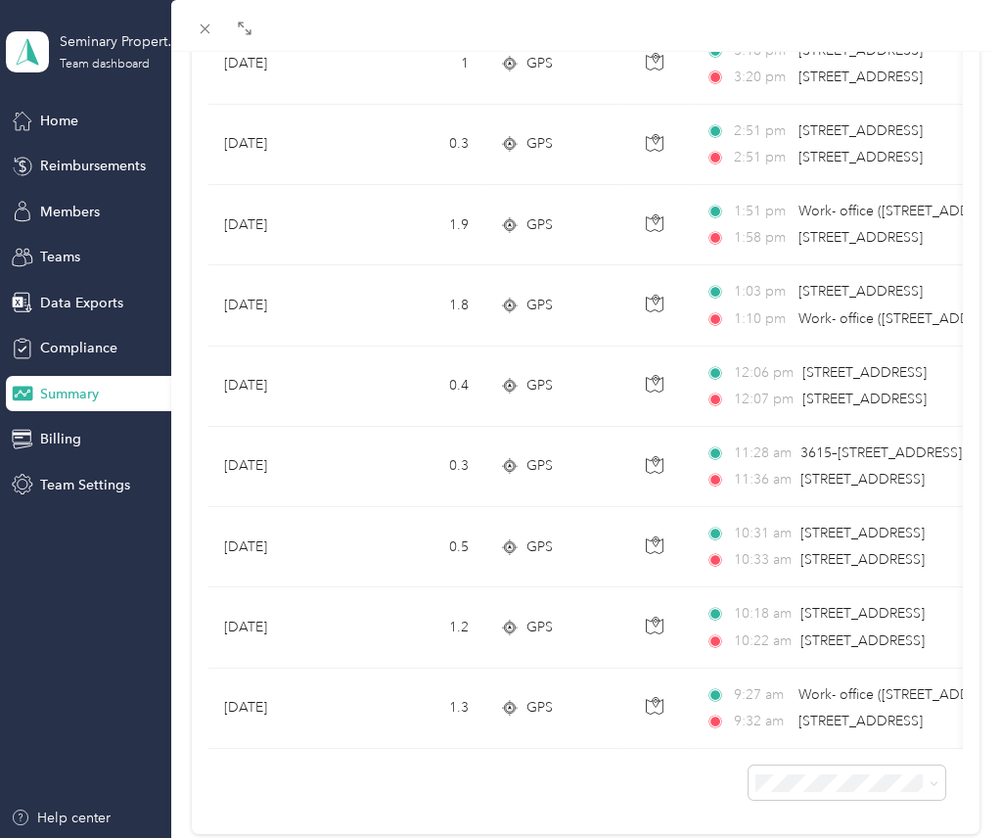
scroll to position [4059, 0]
